Goal: Use online tool/utility: Utilize a website feature to perform a specific function

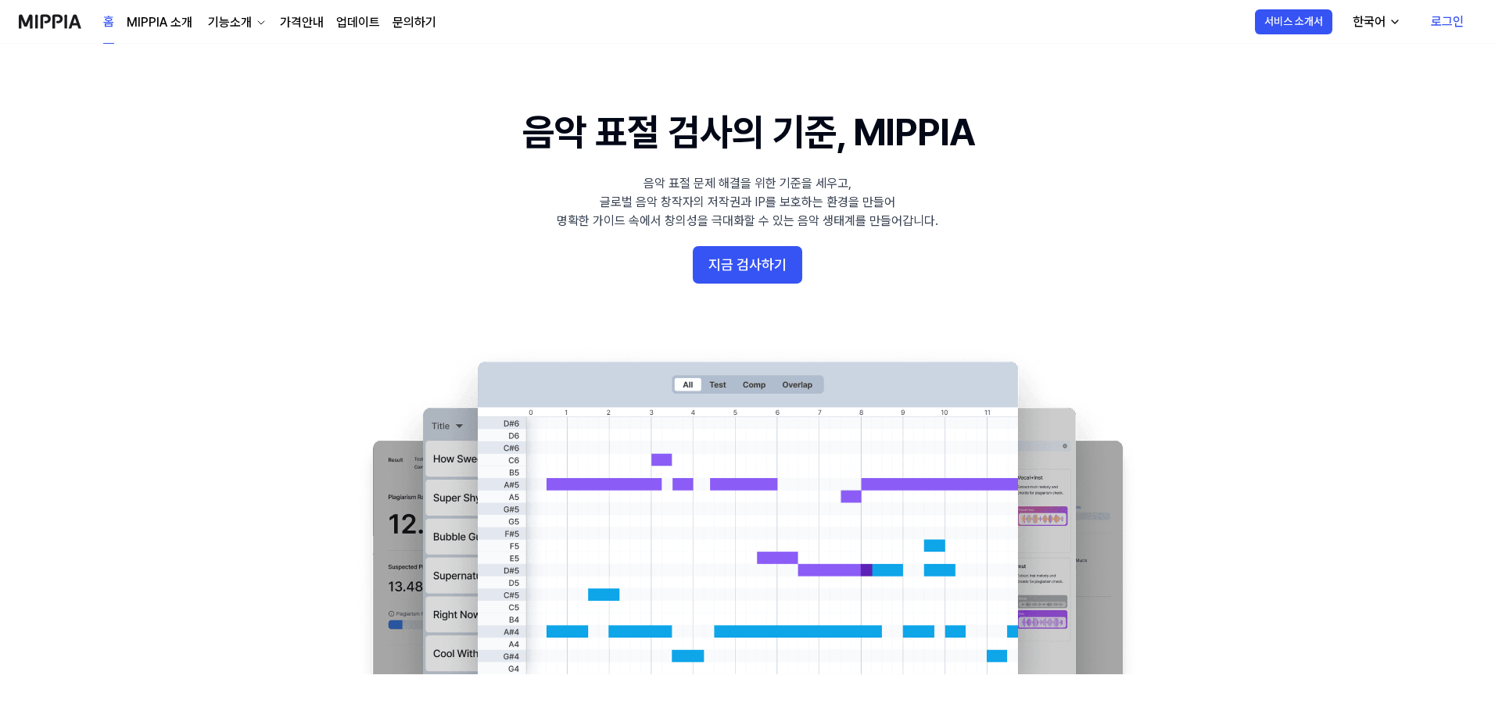
click at [1440, 27] on link "로그인" at bounding box center [1447, 22] width 58 height 44
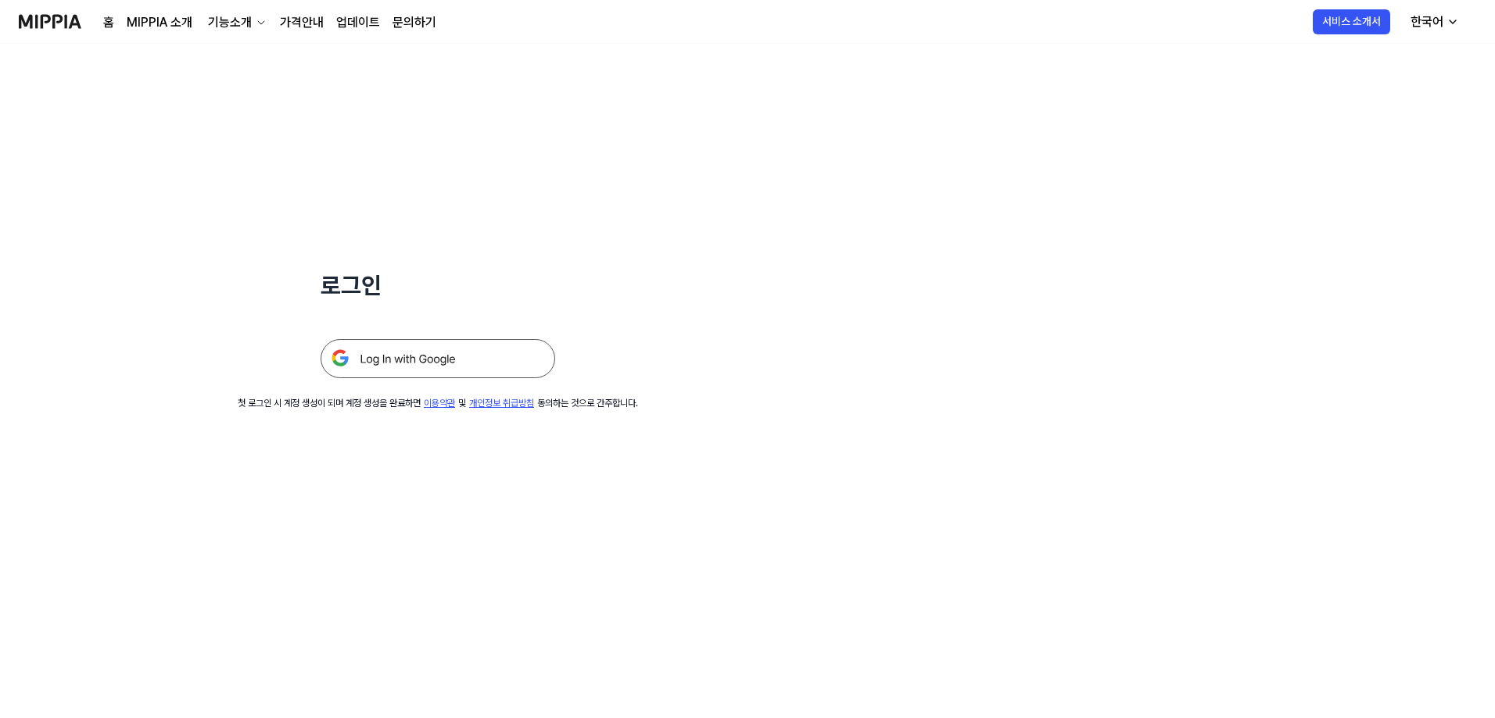
click at [469, 355] on img at bounding box center [437, 358] width 235 height 39
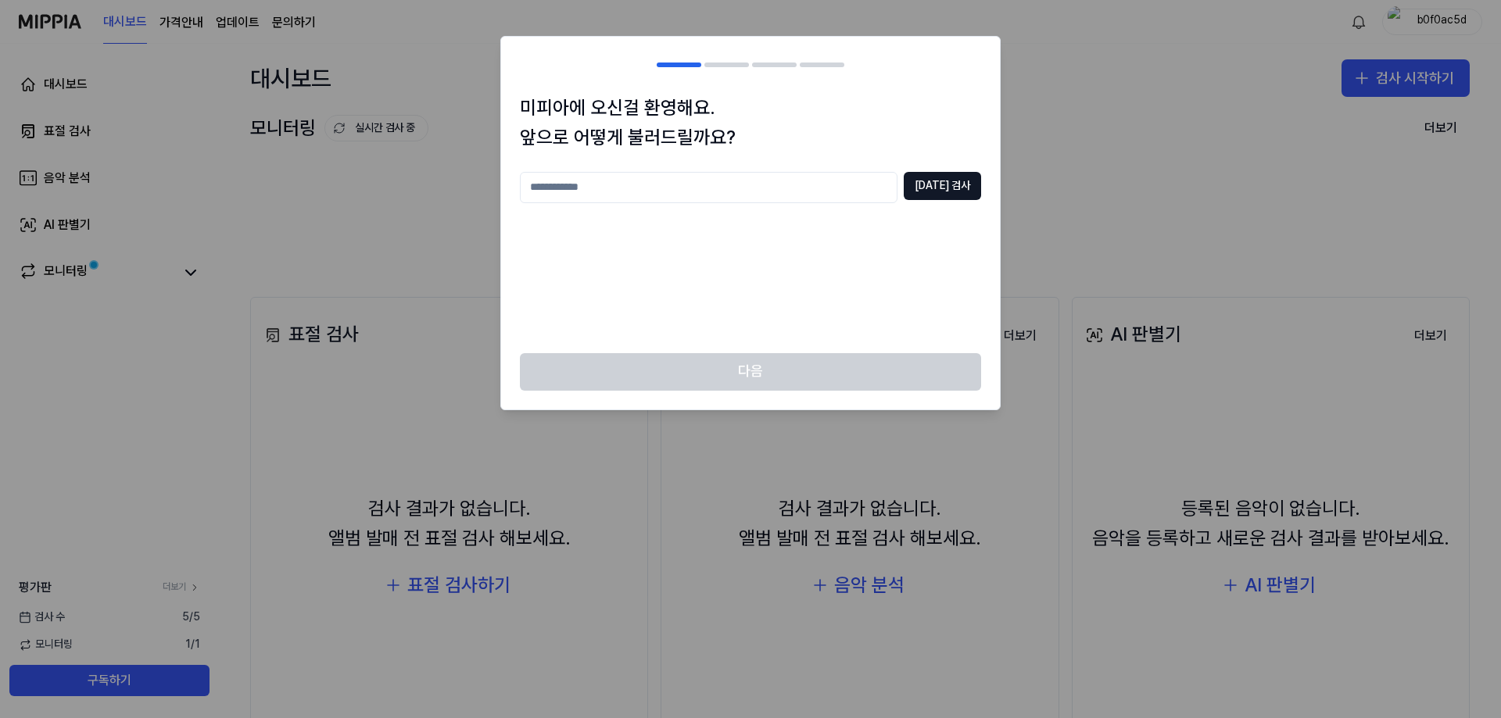
click at [821, 200] on input "text" at bounding box center [709, 187] width 378 height 31
type input "***"
click at [962, 191] on button "중복 검사" at bounding box center [942, 186] width 77 height 28
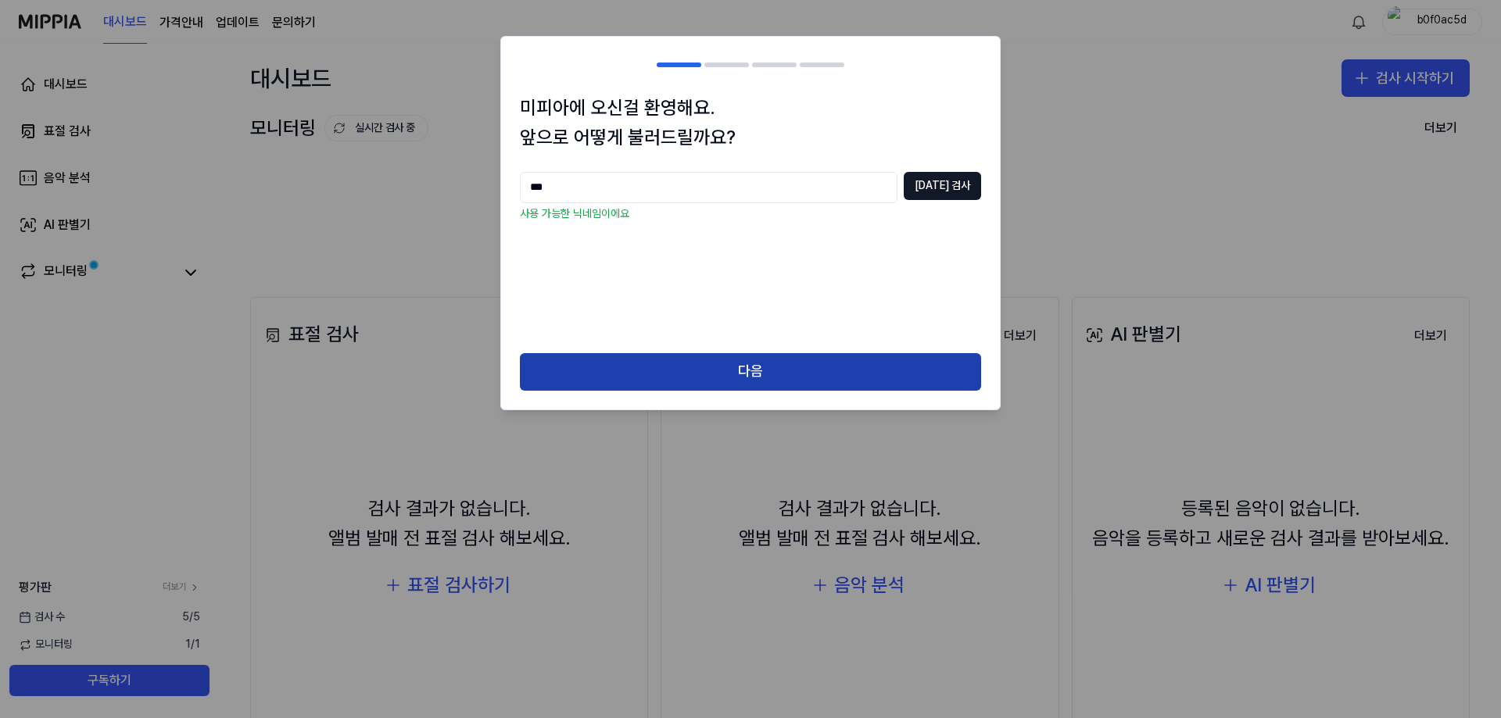
click at [817, 372] on button "다음" at bounding box center [750, 372] width 461 height 38
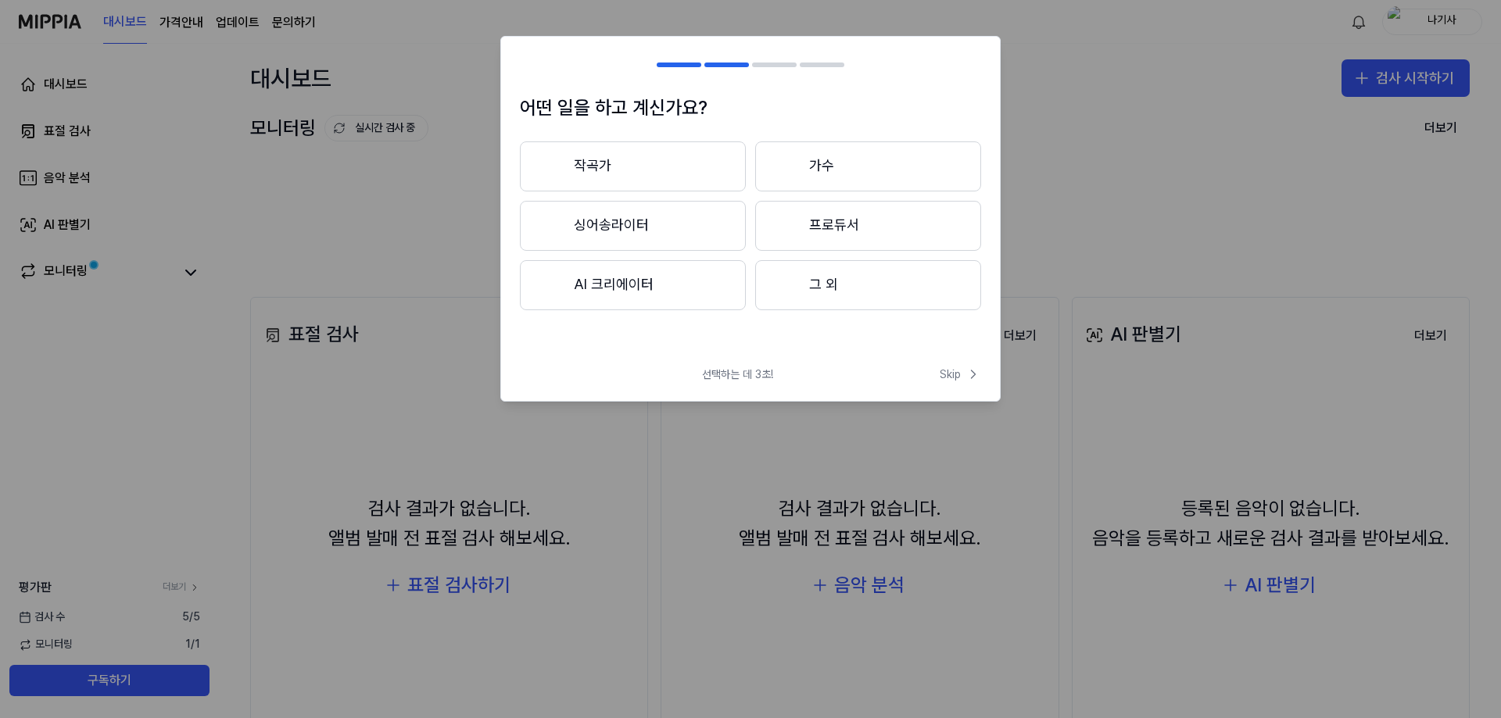
click at [692, 169] on button "작곡가" at bounding box center [633, 166] width 226 height 50
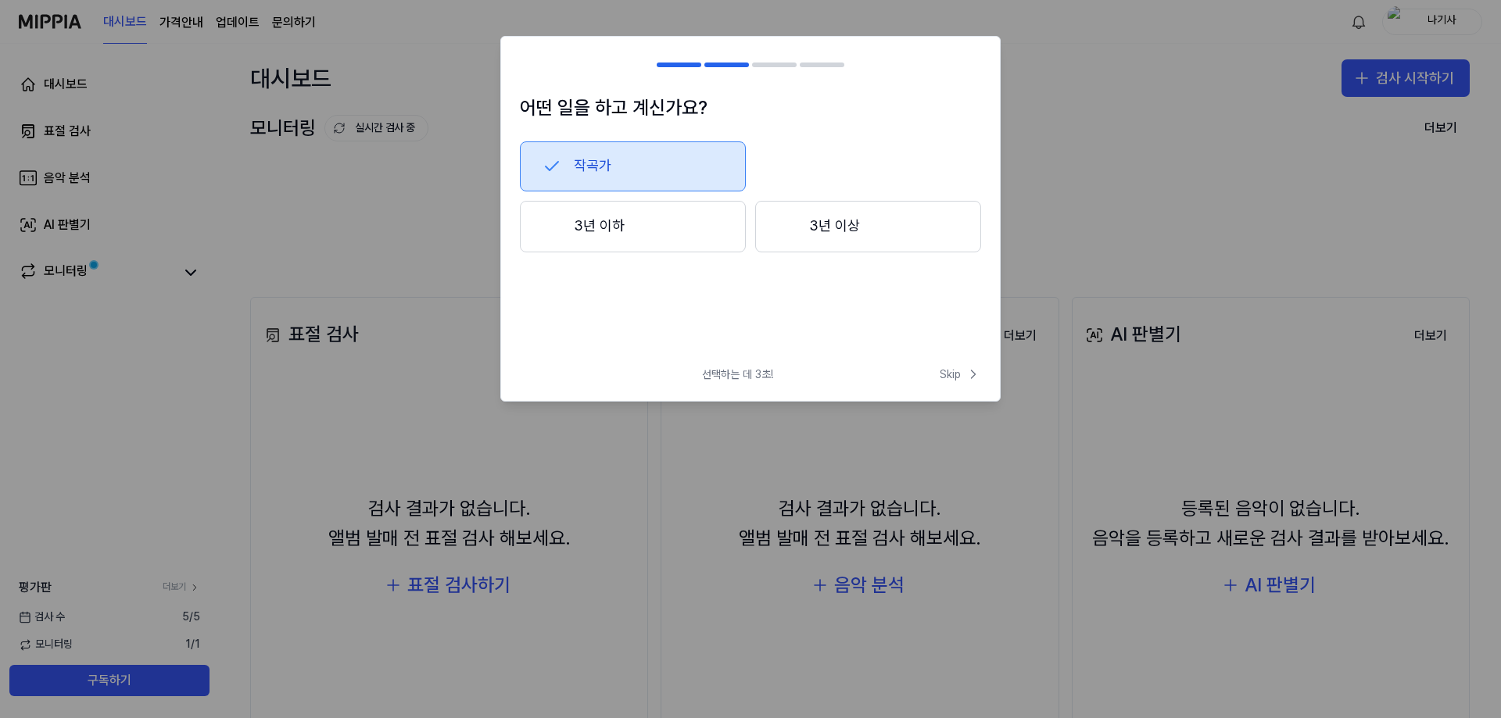
click at [656, 232] on button "3년 이하" at bounding box center [633, 227] width 226 height 52
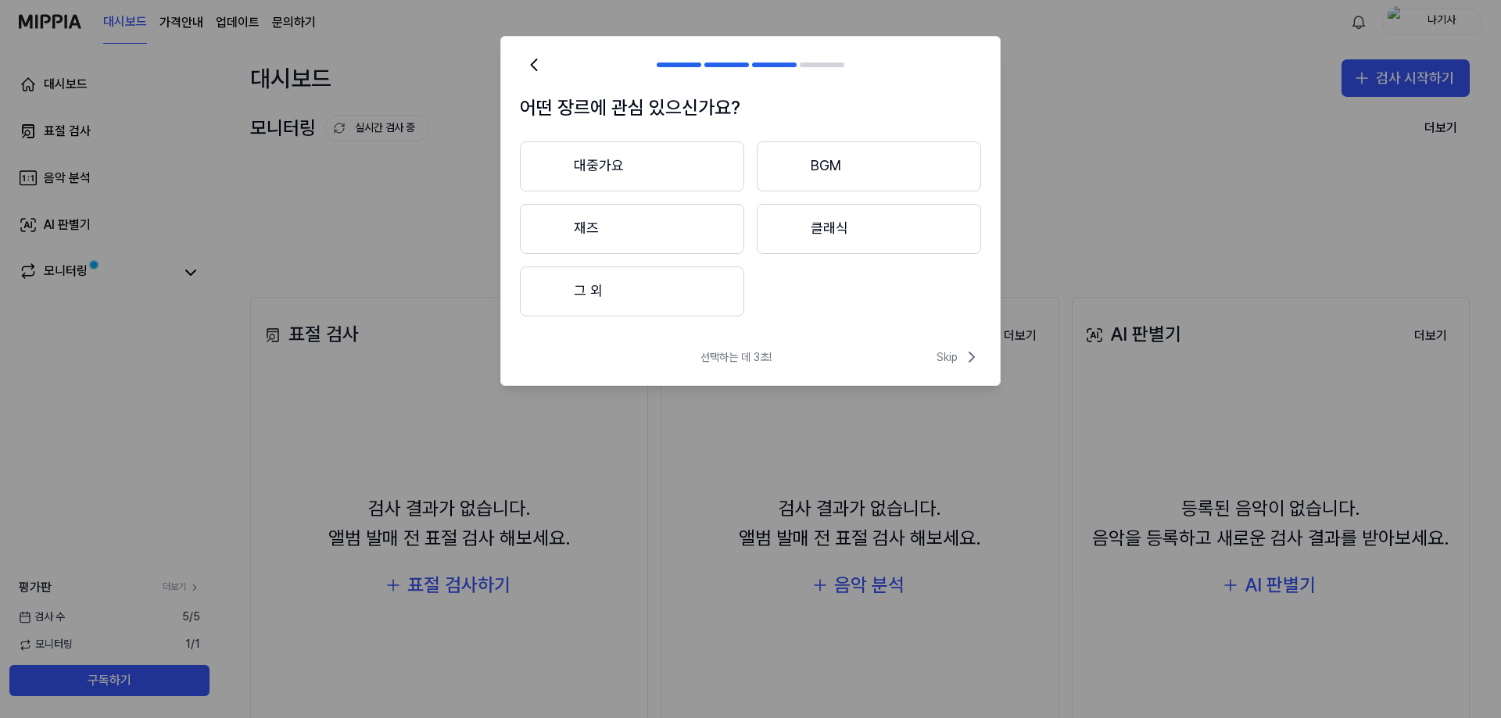
click at [653, 155] on button "대중가요" at bounding box center [632, 166] width 224 height 50
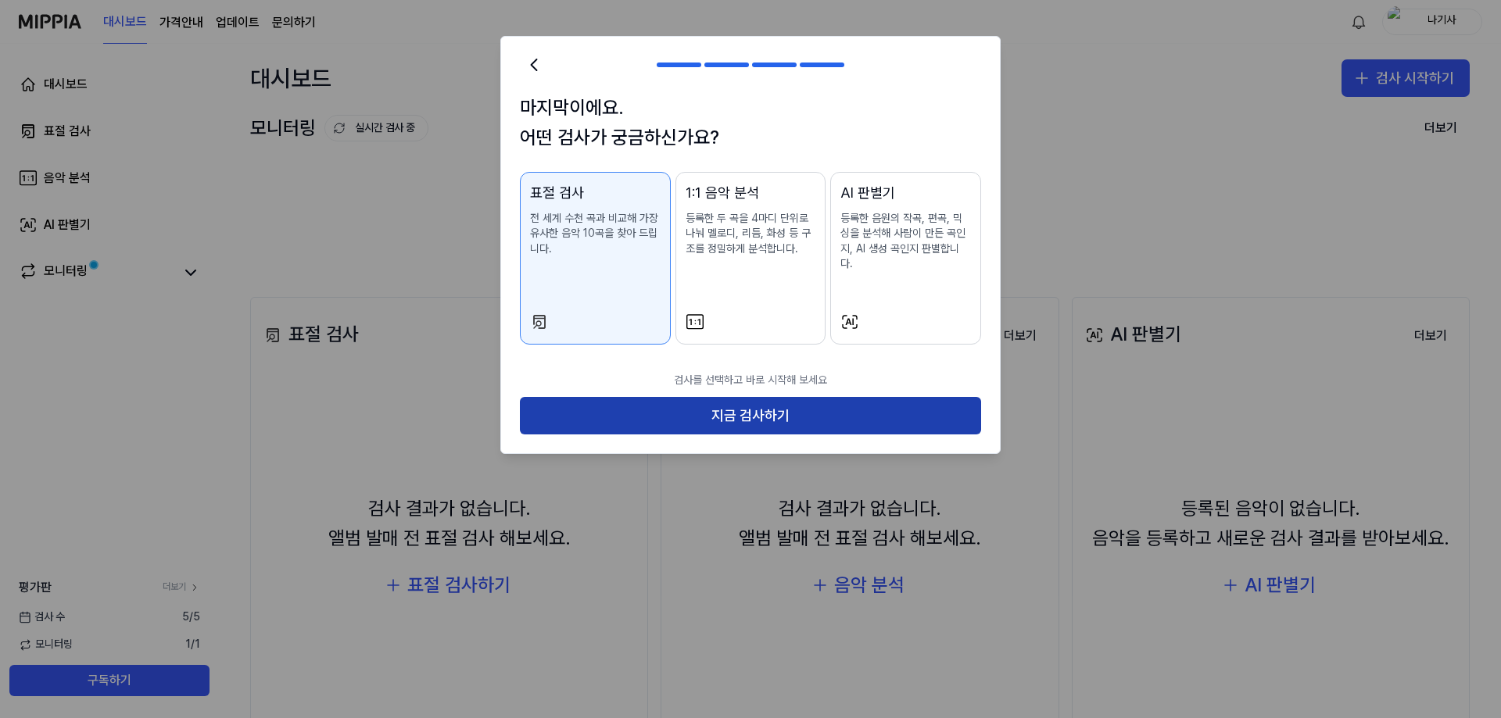
click at [751, 403] on button "지금 검사하기" at bounding box center [750, 416] width 461 height 38
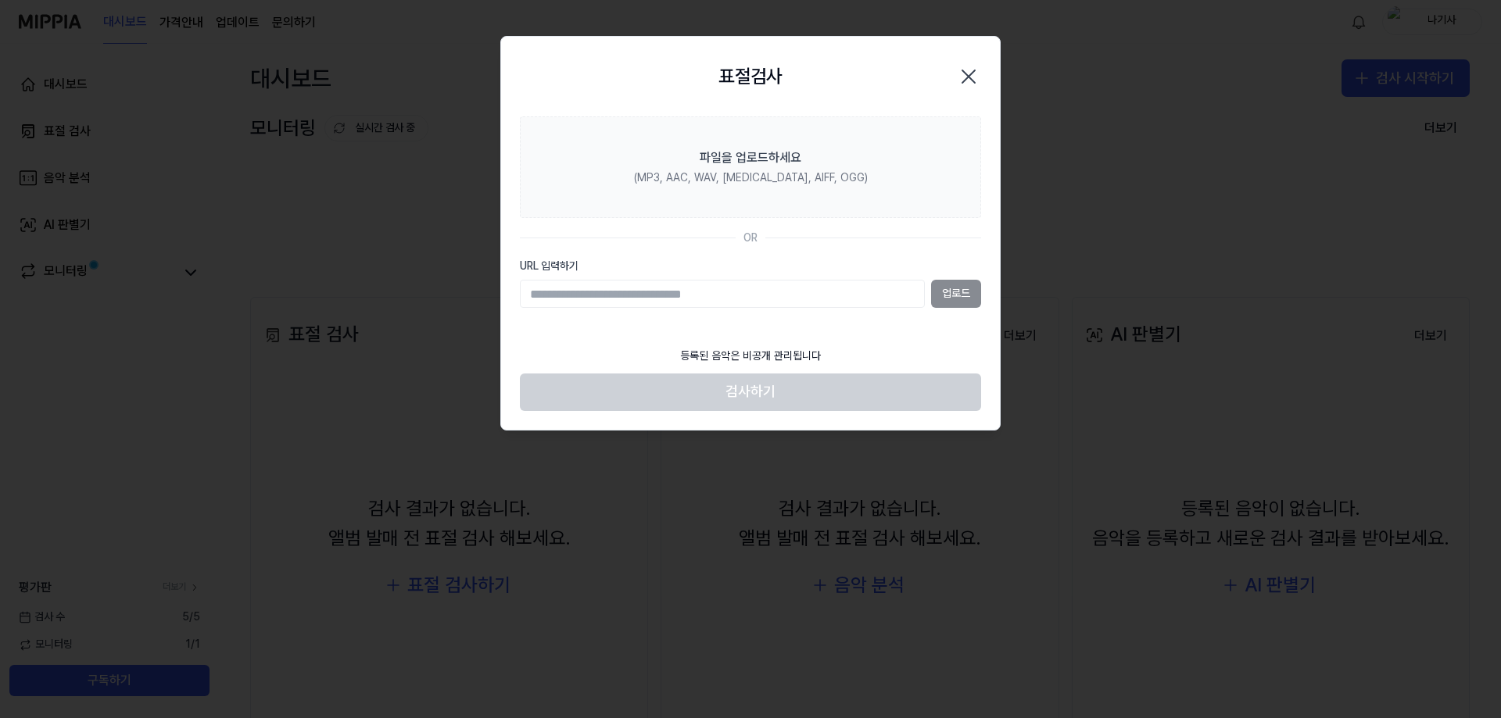
click at [967, 73] on icon "button" at bounding box center [968, 76] width 25 height 25
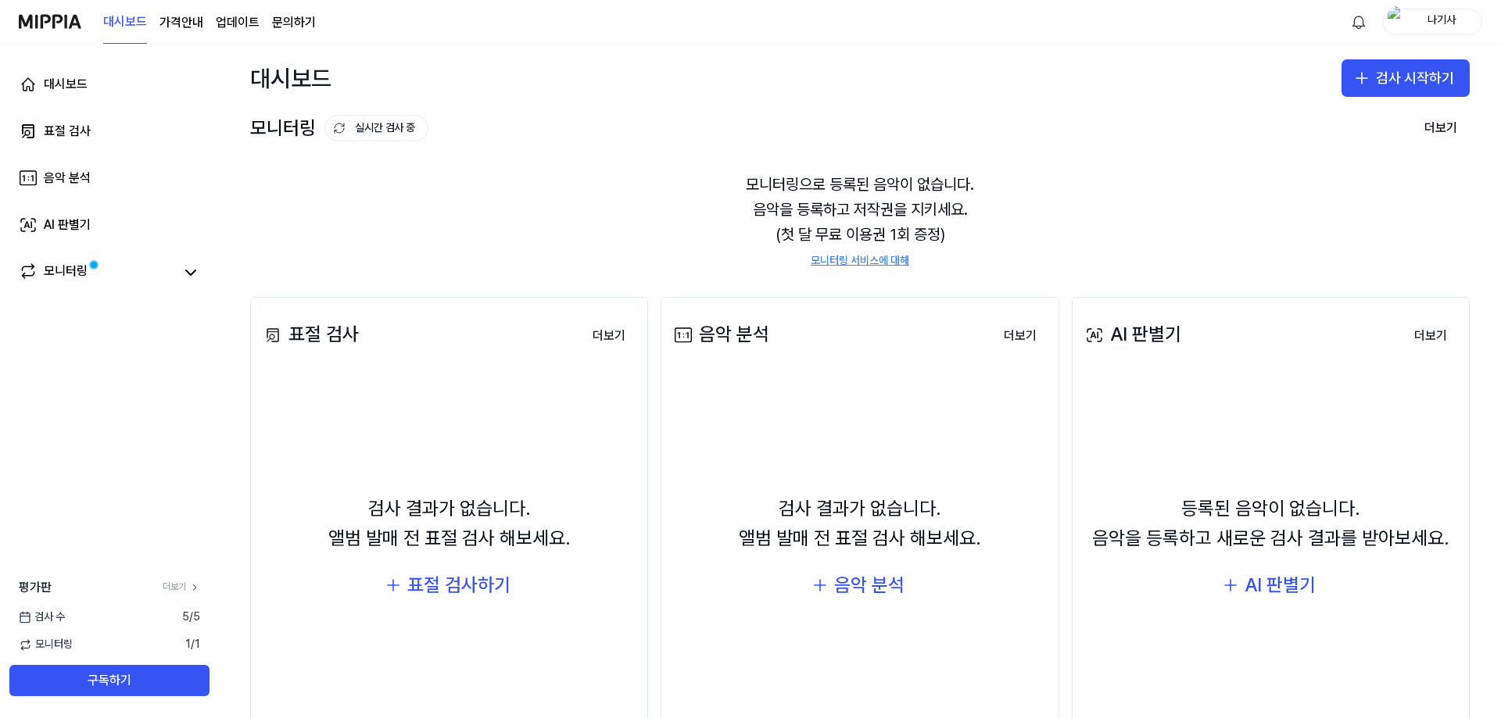
click at [1435, 26] on div "나기사" at bounding box center [1441, 21] width 61 height 17
drag, startPoint x: 1438, startPoint y: 73, endPoint x: 1337, endPoint y: 80, distance: 101.0
click at [1337, 80] on div "나기사 darkflame5252@gmail.com" at bounding box center [1382, 69] width 164 height 27
copy div "darkflame5252@gmail.com"
click at [1435, 24] on div "나기사" at bounding box center [1441, 21] width 61 height 17
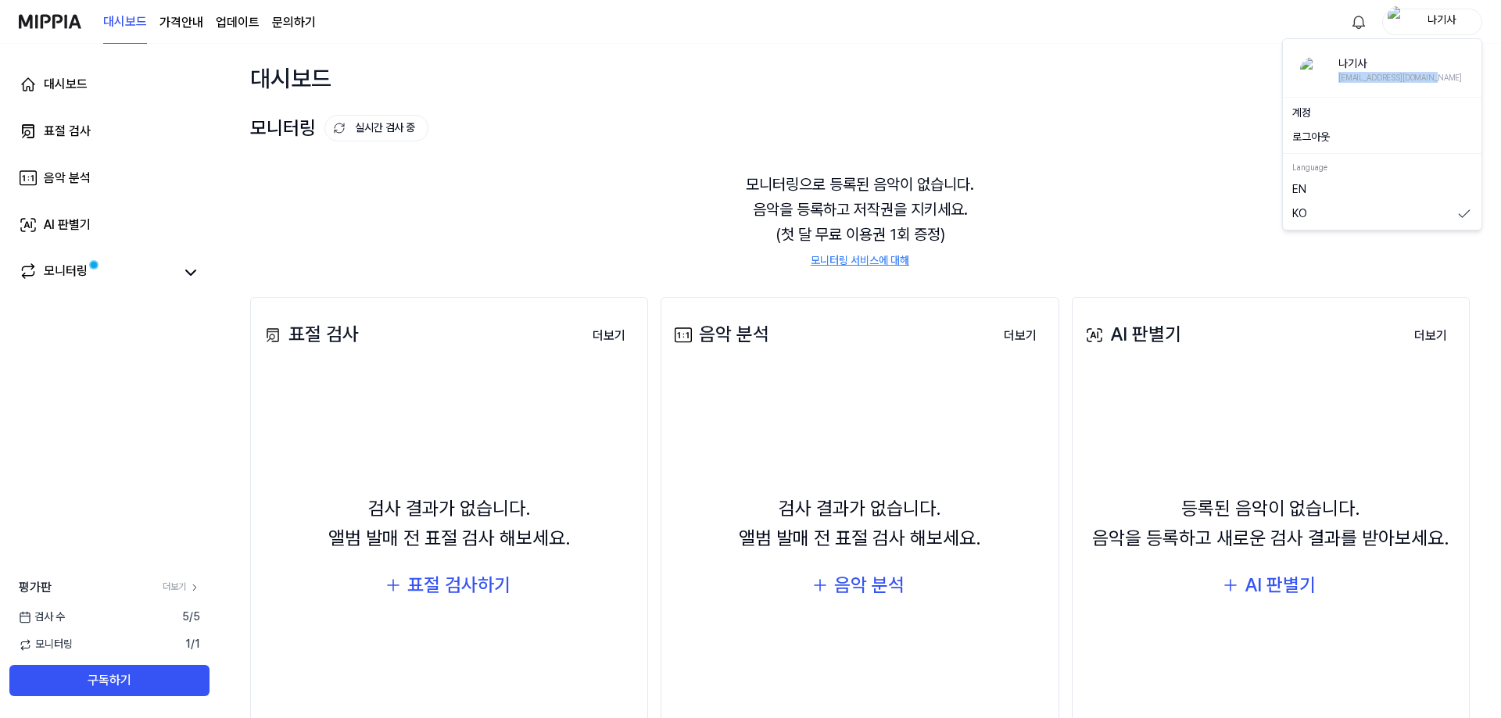
drag, startPoint x: 1437, startPoint y: 77, endPoint x: 1339, endPoint y: 78, distance: 97.7
click at [1339, 78] on div "나기사 darkflame5252@gmail.com" at bounding box center [1382, 69] width 164 height 27
click at [1434, 23] on div "나기사" at bounding box center [1441, 21] width 61 height 17
drag, startPoint x: 1383, startPoint y: 77, endPoint x: 1463, endPoint y: 70, distance: 80.1
click at [1470, 65] on div "나기사 darkflame5252@gmail.com 계정 로그아웃 Language EN KO" at bounding box center [1382, 134] width 200 height 192
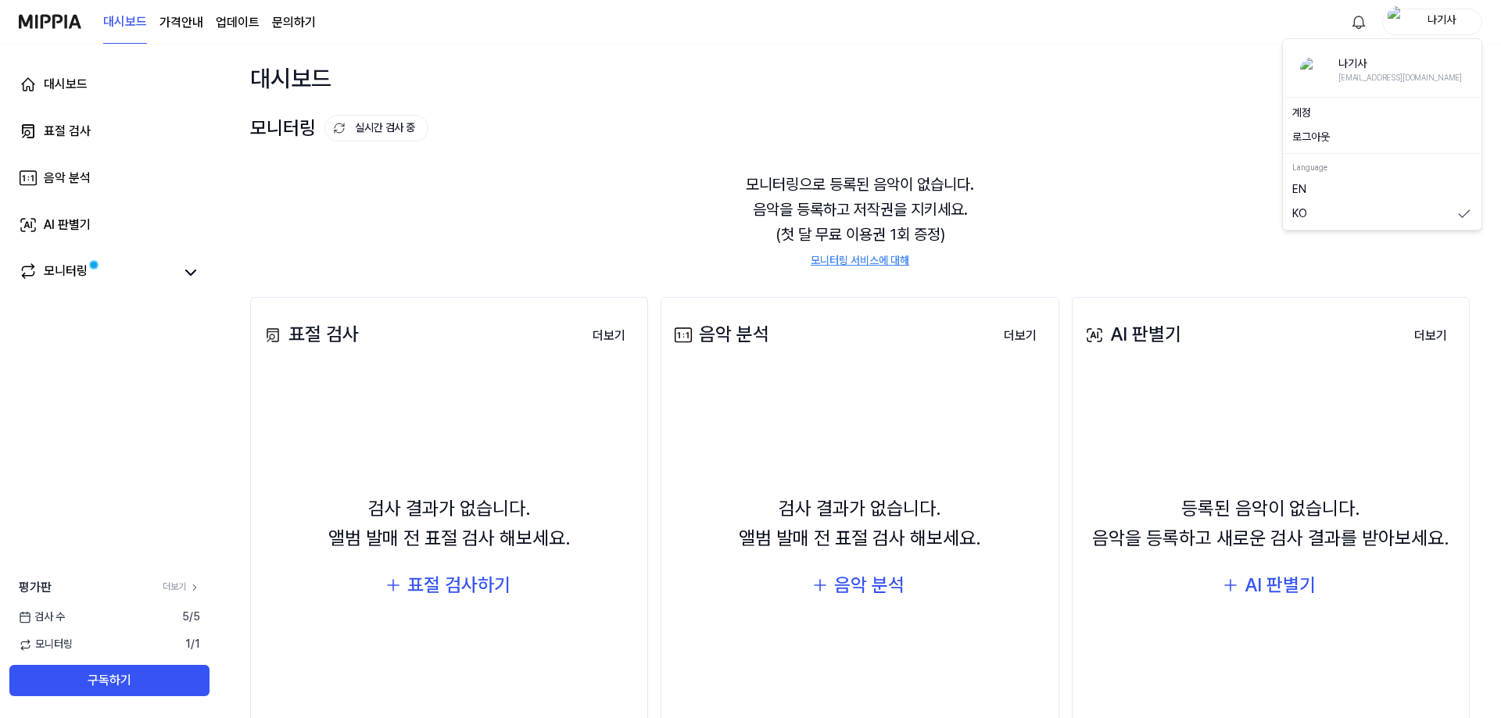
click at [1452, 27] on div "나기사" at bounding box center [1441, 21] width 61 height 17
drag, startPoint x: 1440, startPoint y: 74, endPoint x: 1336, endPoint y: 81, distance: 104.2
click at [1336, 81] on div "나기사 darkflame5252@gmail.com" at bounding box center [1382, 69] width 164 height 27
